Goal: Task Accomplishment & Management: Complete application form

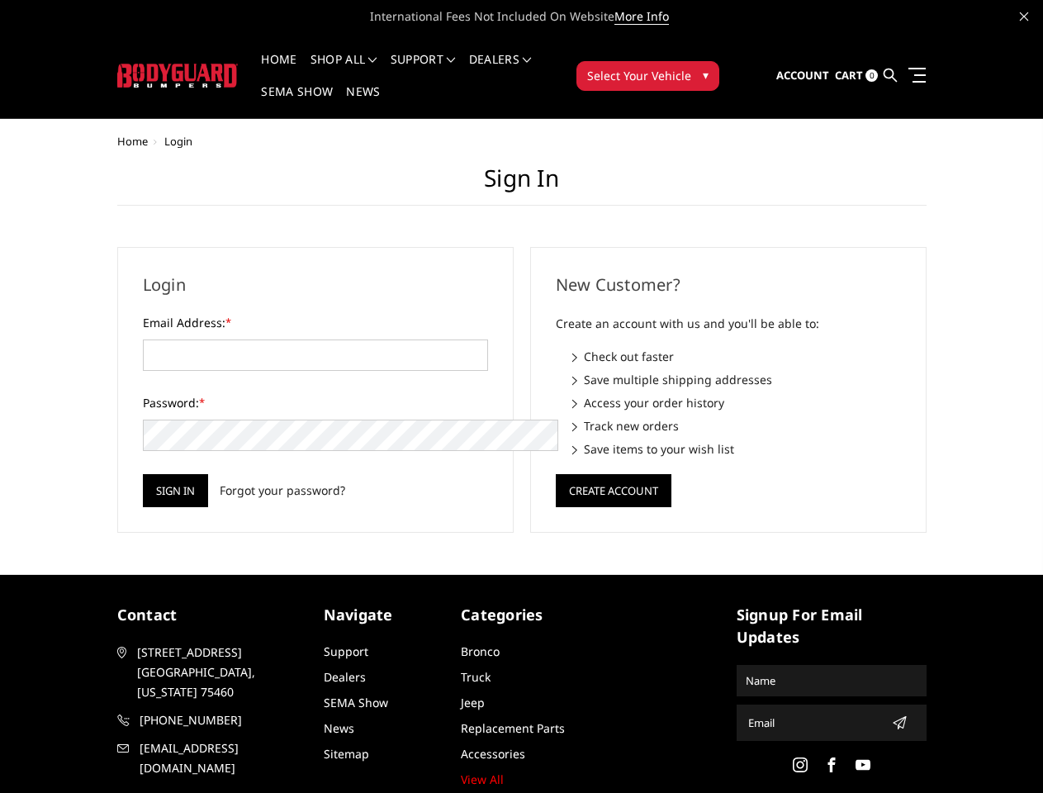
click at [522, 397] on div "New Customer? Create an account with us and you'll be able to: Check out faster…" at bounding box center [728, 390] width 413 height 286
click at [445, 59] on li "Support FAQ Install Instructions Shipping Warranty Terms & Conditions Cancellat…" at bounding box center [423, 70] width 78 height 32
click at [444, 69] on li "Support FAQ Install Instructions Shipping Warranty Terms & Conditions Cancellat…" at bounding box center [423, 70] width 78 height 32
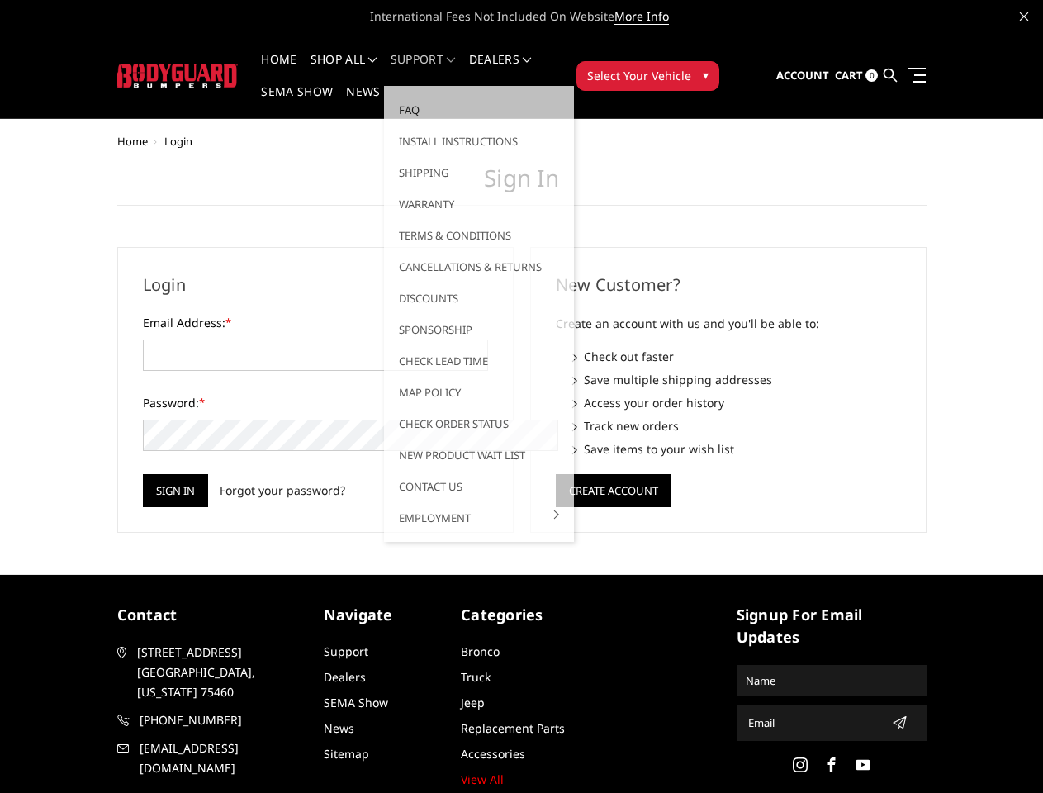
click at [691, 67] on span "Select Your Vehicle" at bounding box center [639, 75] width 104 height 17
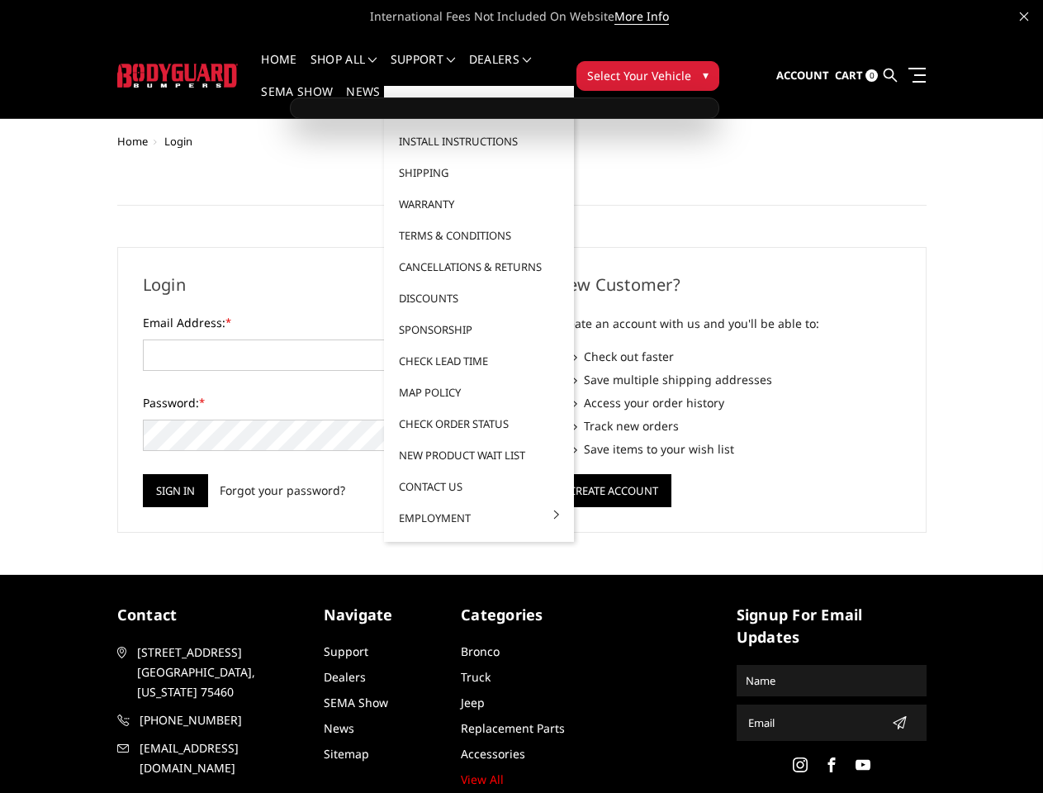
click at [691, 67] on span "Select Your Vehicle" at bounding box center [639, 75] width 104 height 17
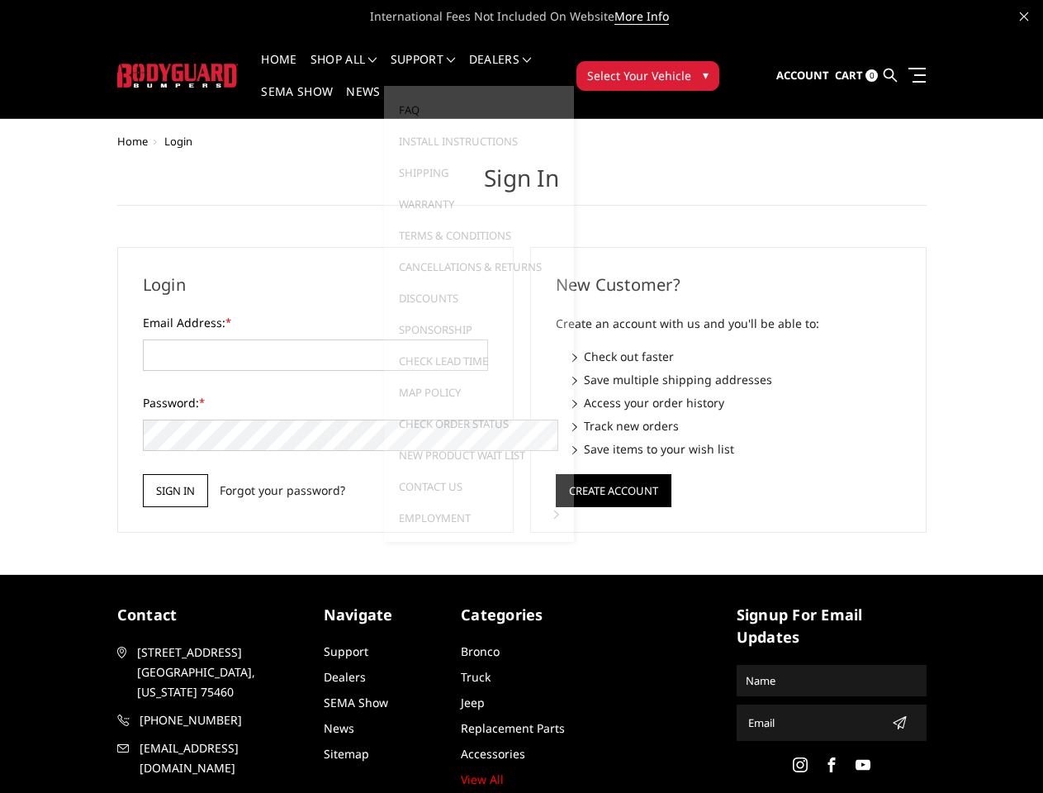
click at [143, 474] on input "Sign in" at bounding box center [175, 490] width 65 height 33
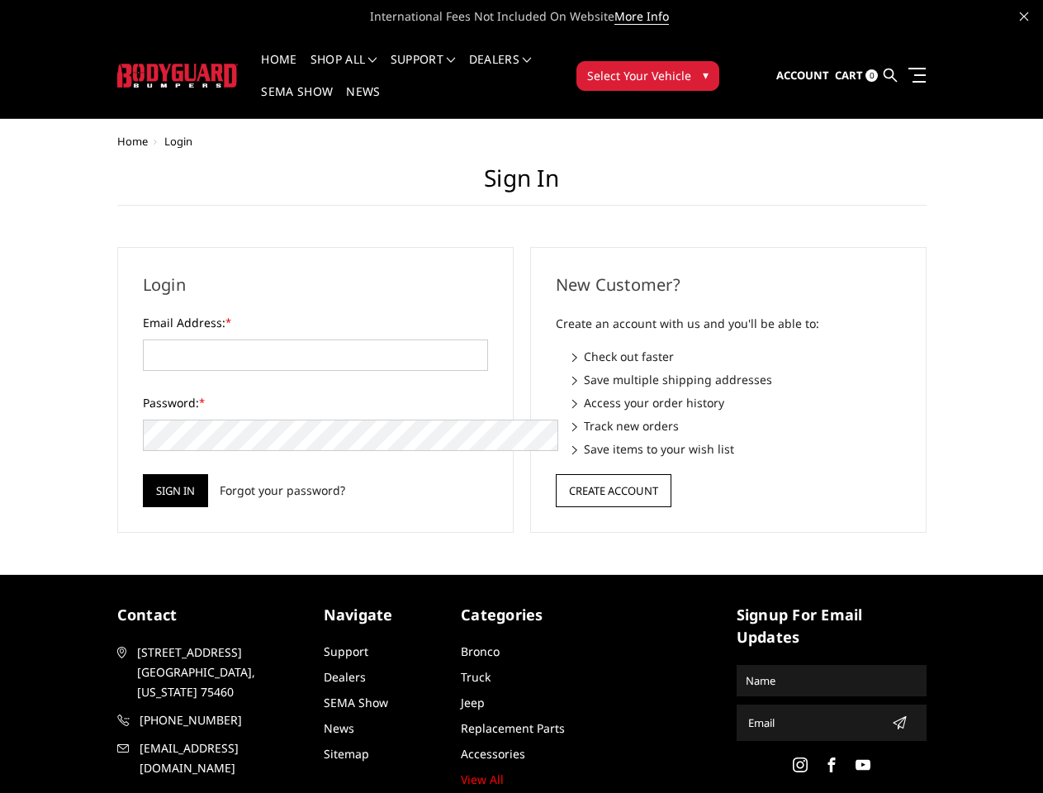
click at [613, 474] on button "Create Account" at bounding box center [614, 490] width 116 height 33
click at [893, 716] on icon "submit" at bounding box center [899, 722] width 13 height 13
